Goal: Task Accomplishment & Management: Use online tool/utility

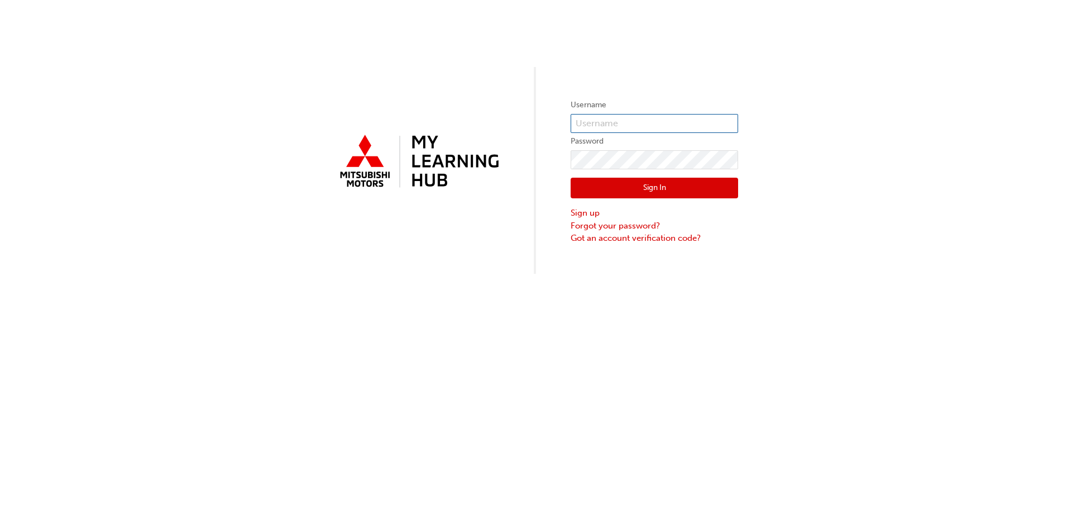
type input "28864"
click at [643, 190] on button "Sign In" at bounding box center [655, 188] width 168 height 21
type input "28864"
click at [663, 187] on button "Sign In" at bounding box center [655, 188] width 168 height 21
type input "28864"
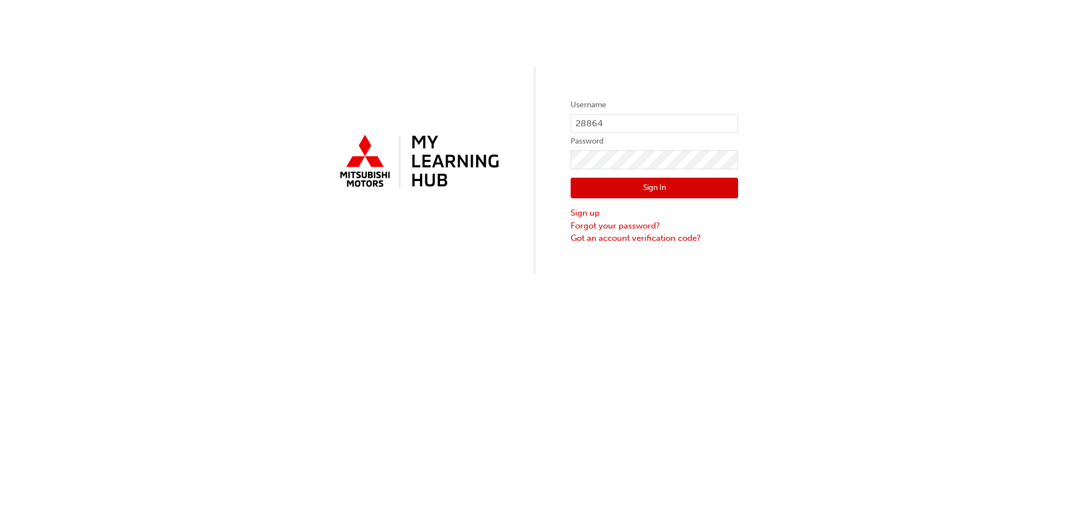
click at [643, 187] on button "Sign In" at bounding box center [655, 188] width 168 height 21
click at [612, 124] on input "28864" at bounding box center [655, 123] width 168 height 19
type input "2"
type input "0005961537"
click at [660, 188] on button "Sign In" at bounding box center [655, 188] width 168 height 21
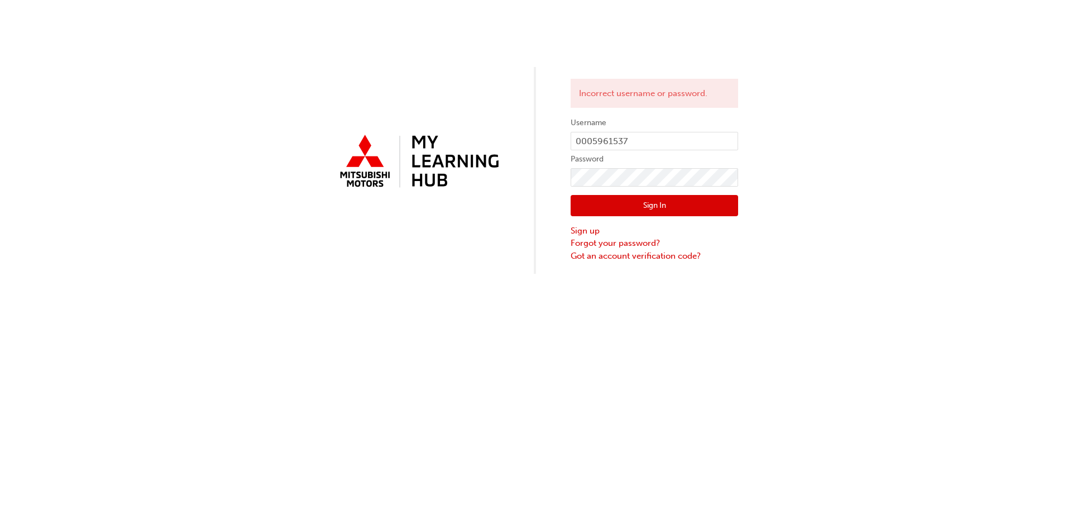
click at [600, 209] on button "Sign In" at bounding box center [655, 205] width 168 height 21
